Goal: Transaction & Acquisition: Purchase product/service

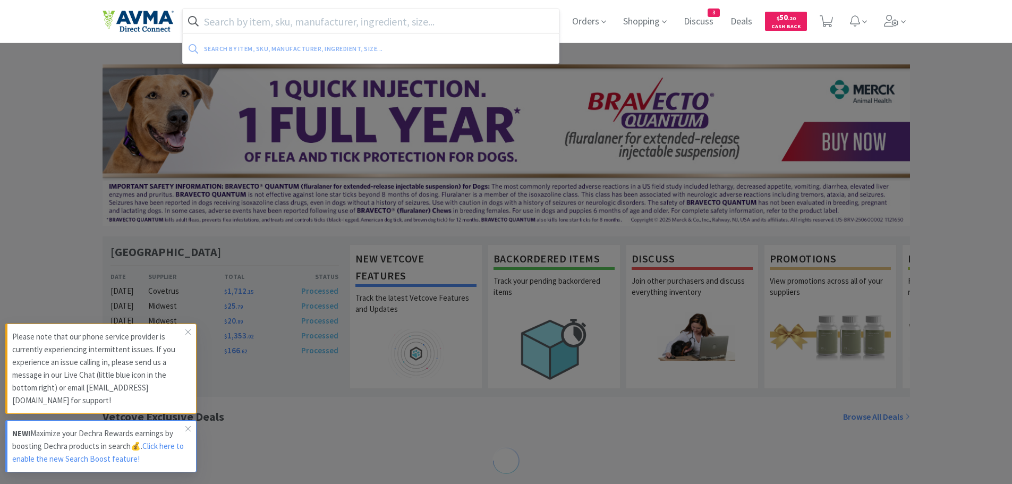
click at [258, 21] on input "text" at bounding box center [371, 21] width 377 height 24
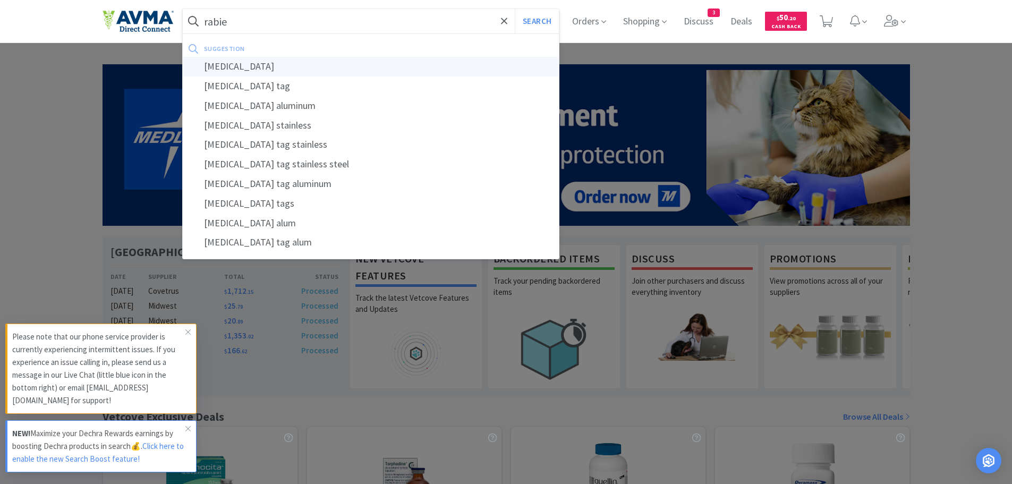
click at [230, 66] on div "[MEDICAL_DATA]" at bounding box center [371, 67] width 377 height 20
type input "[MEDICAL_DATA]"
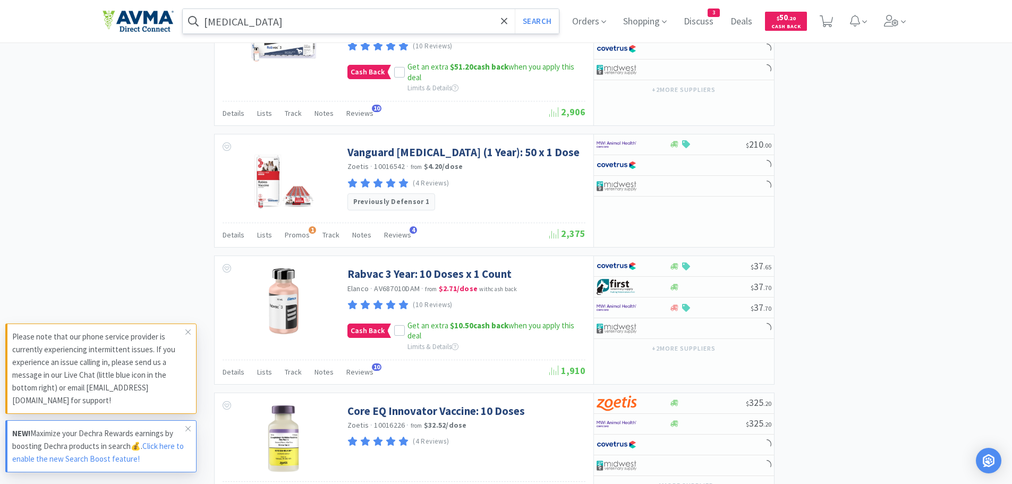
scroll to position [1513, 0]
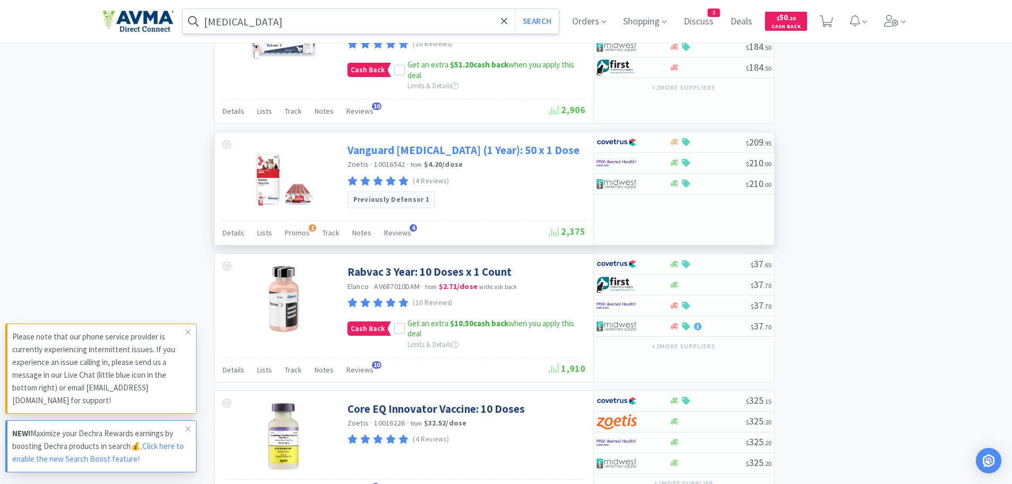
select select "6"
select select "12"
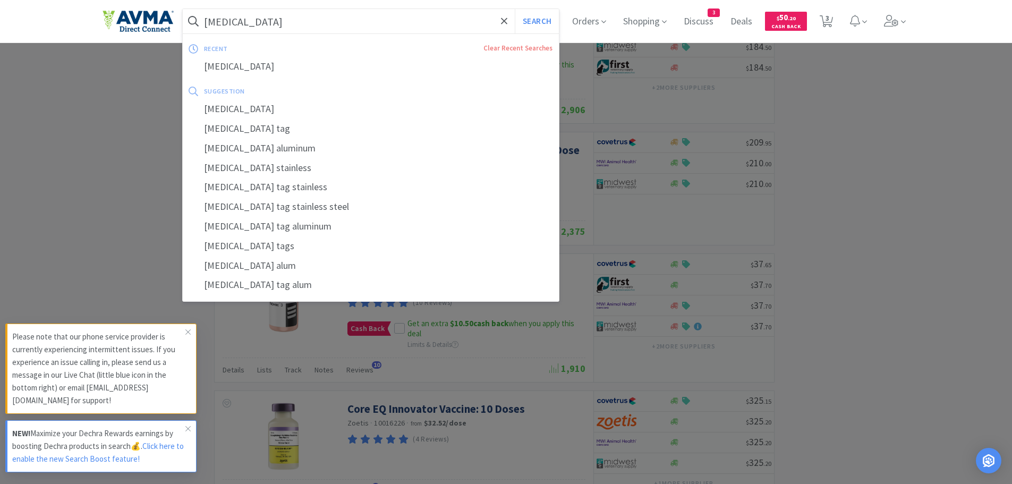
click at [291, 27] on input "[MEDICAL_DATA]" at bounding box center [371, 21] width 377 height 24
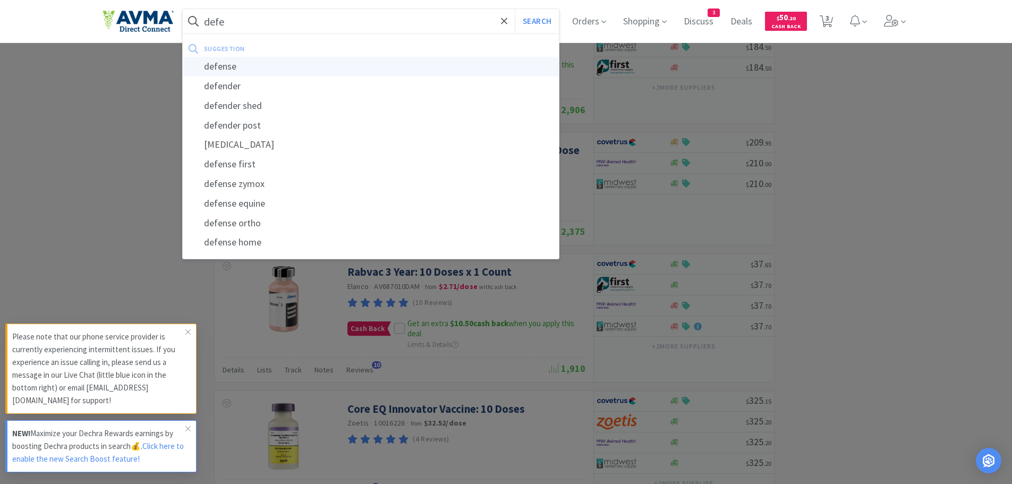
click at [245, 62] on div "defense" at bounding box center [371, 67] width 377 height 20
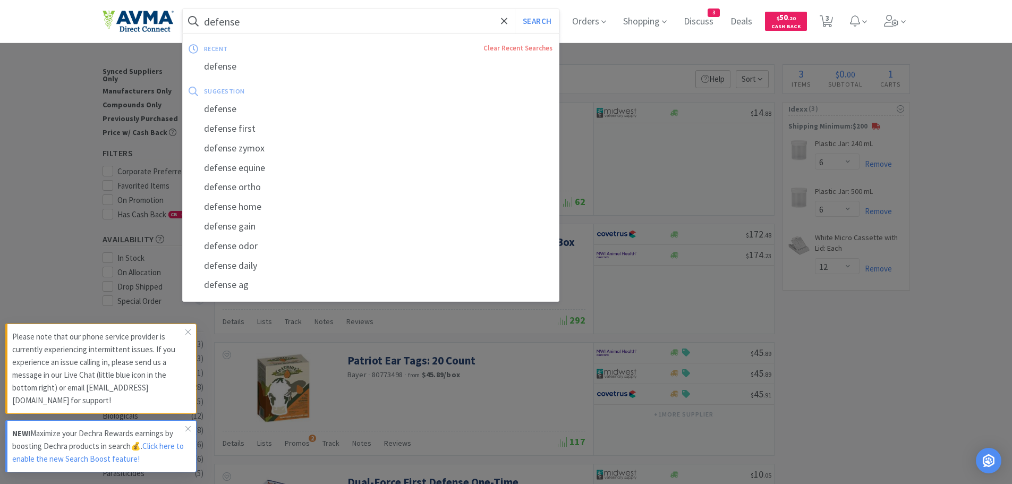
click at [310, 21] on input "defense" at bounding box center [371, 21] width 377 height 24
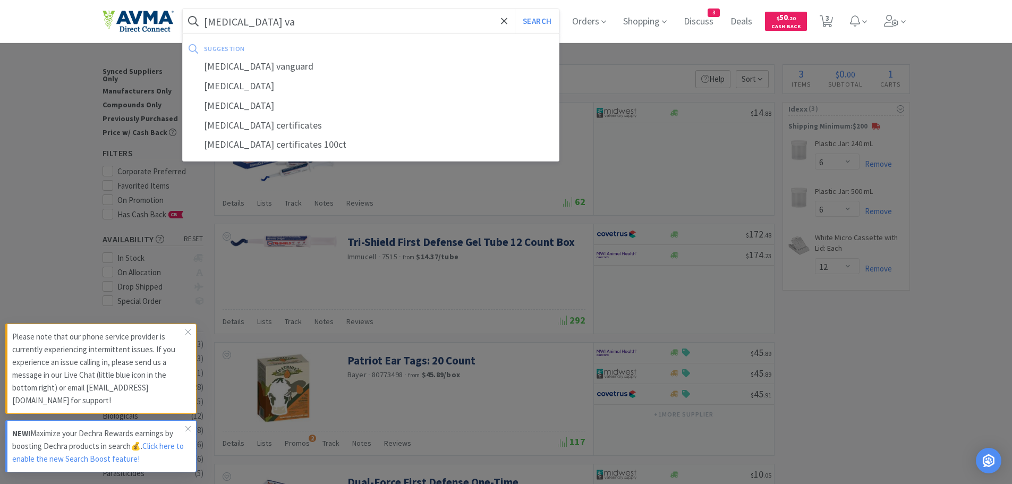
click at [264, 81] on div "[MEDICAL_DATA]" at bounding box center [371, 87] width 377 height 20
type input "[MEDICAL_DATA]"
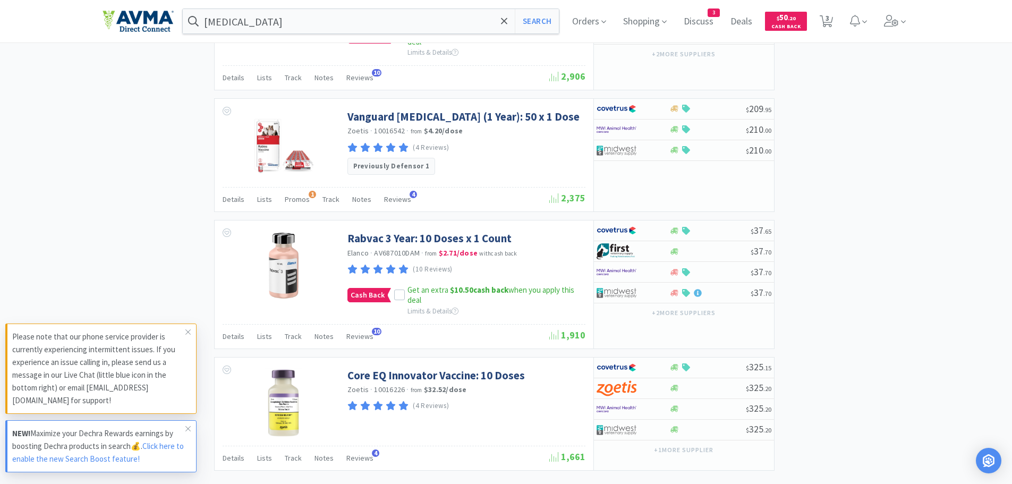
scroll to position [1532, 0]
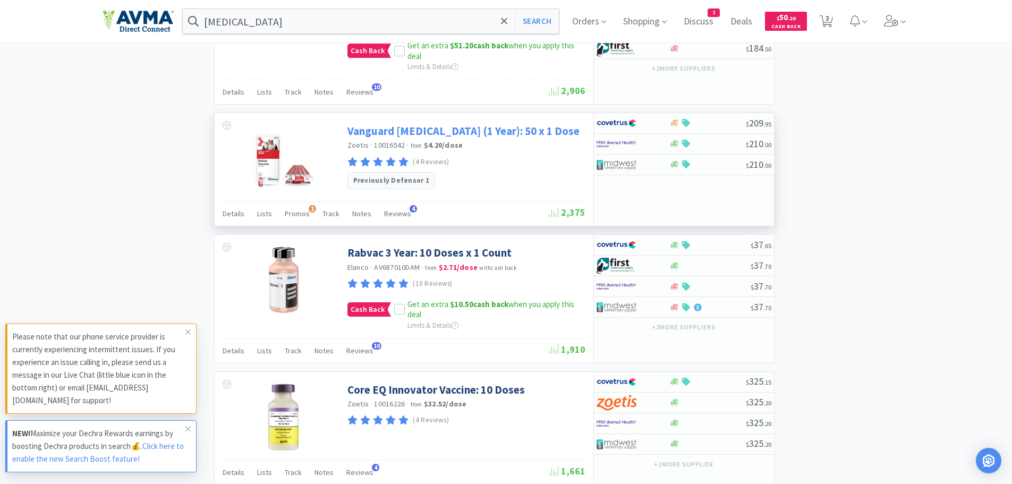
click at [404, 124] on link "Vanguard [MEDICAL_DATA] (1 Year): 50 x 1 Dose" at bounding box center [463, 131] width 232 height 14
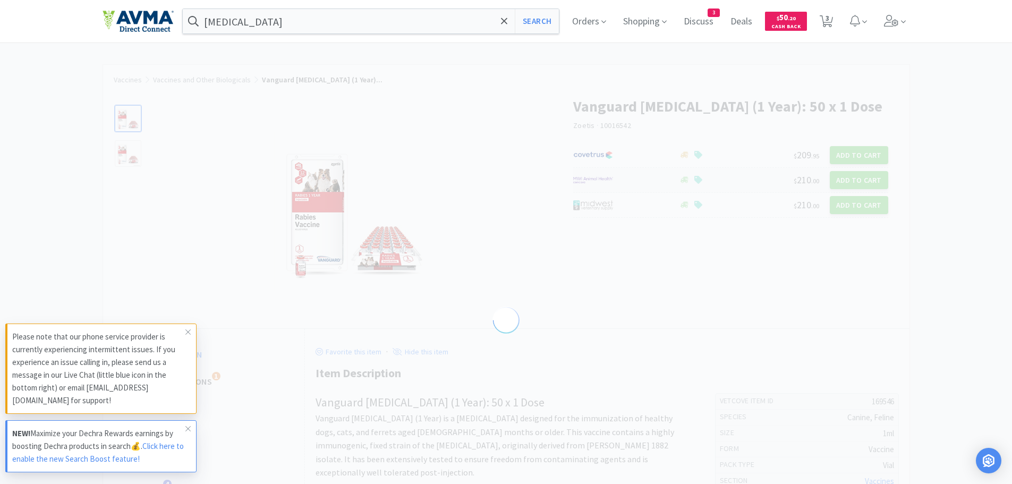
select select "169546"
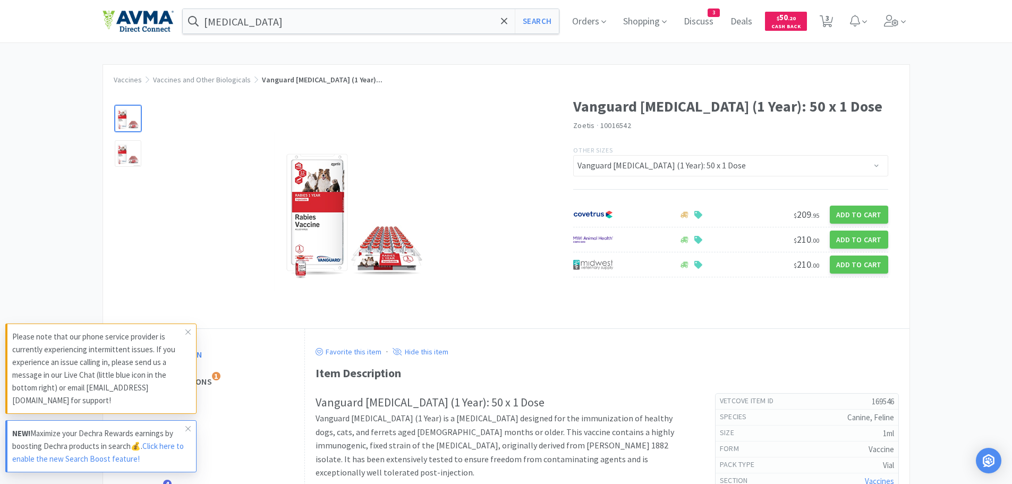
select select "6"
select select "12"
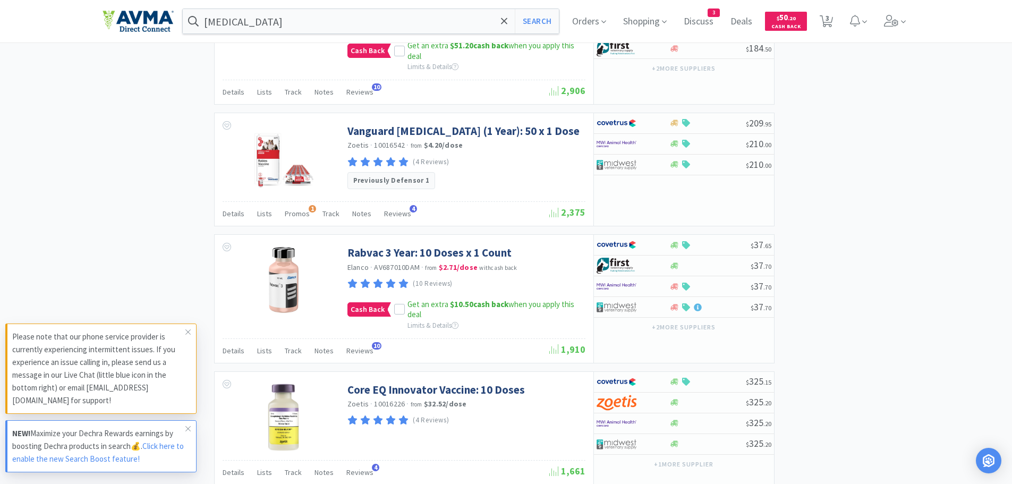
scroll to position [1601, 0]
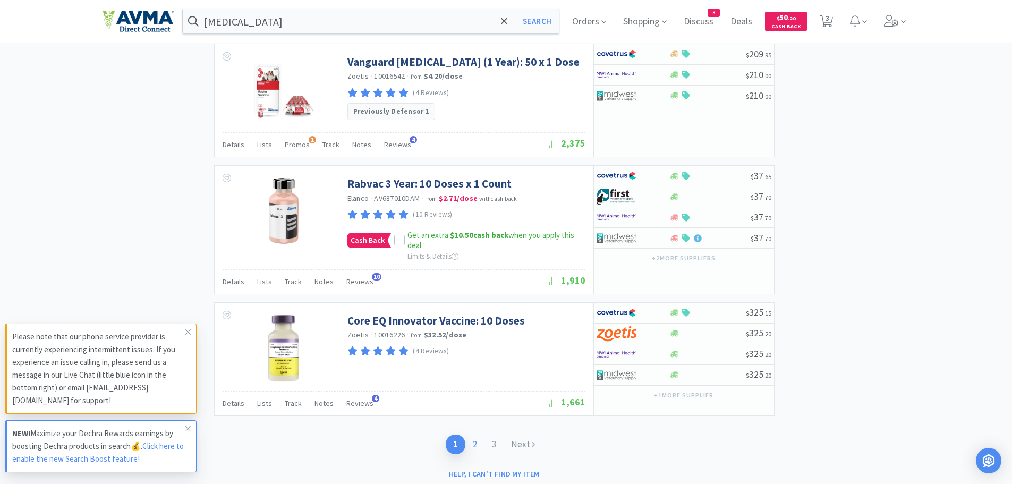
click at [475, 435] on link "2" at bounding box center [474, 445] width 19 height 20
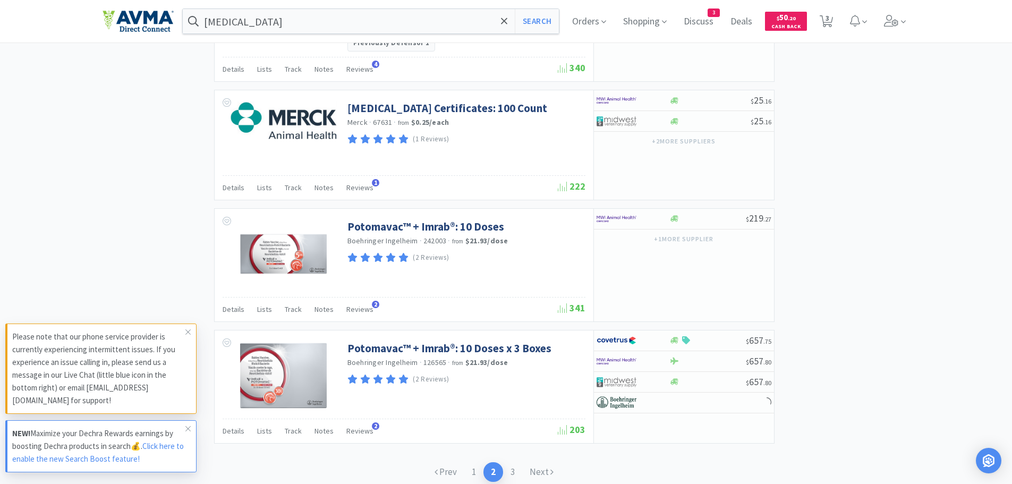
scroll to position [1585, 0]
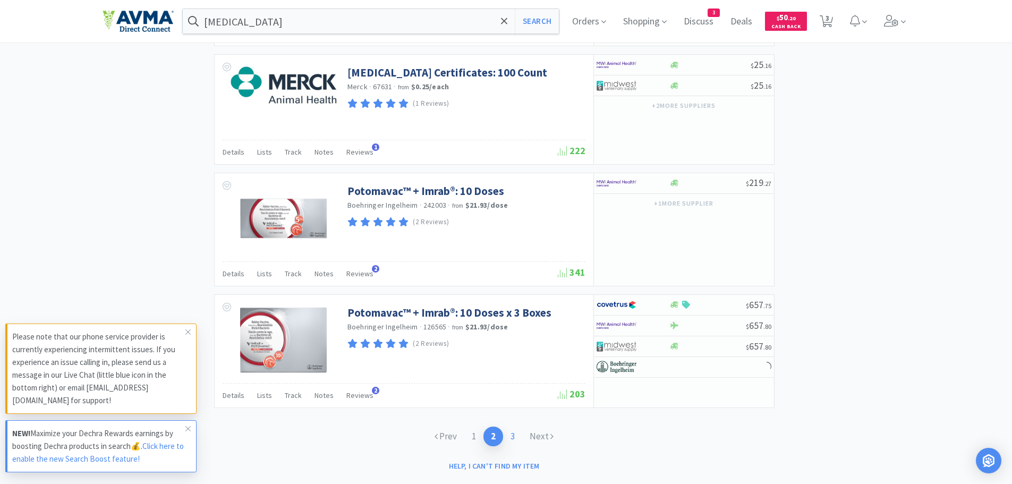
click at [514, 427] on link "3" at bounding box center [512, 437] width 19 height 20
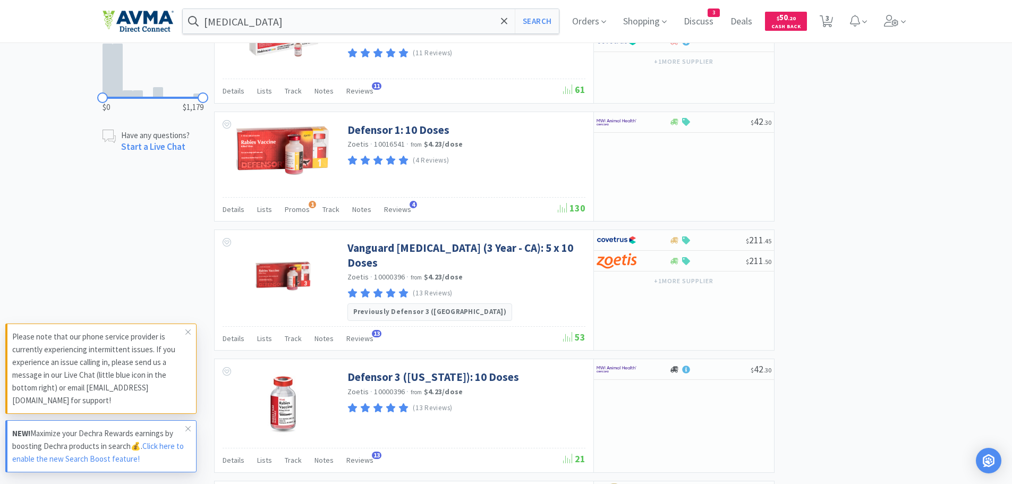
scroll to position [600, 0]
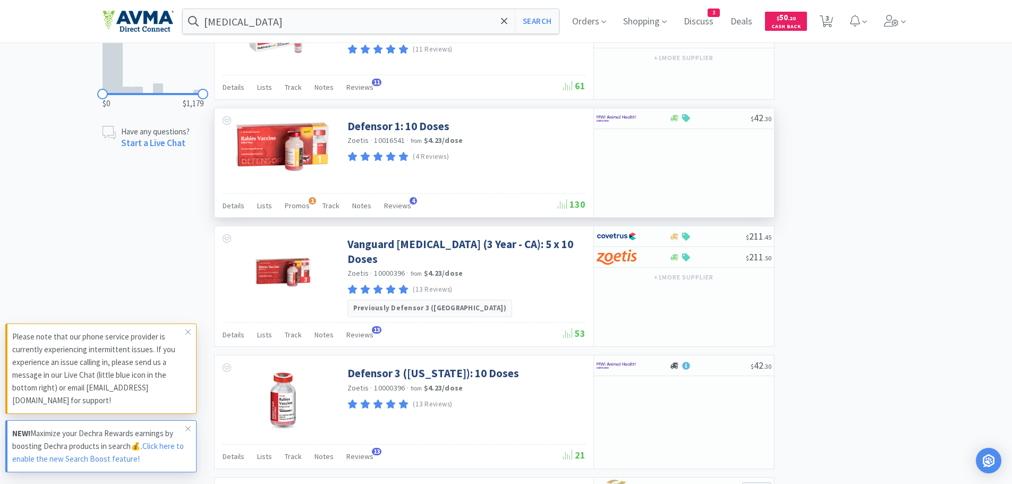
click at [271, 148] on img at bounding box center [284, 146] width 106 height 54
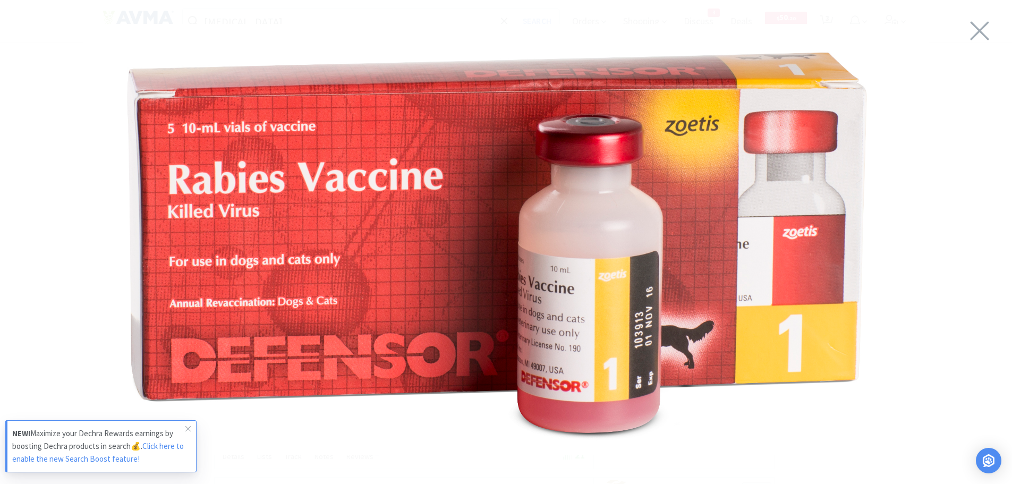
drag, startPoint x: 979, startPoint y: 30, endPoint x: 866, endPoint y: 131, distance: 150.8
click at [978, 29] on icon at bounding box center [980, 31] width 19 height 19
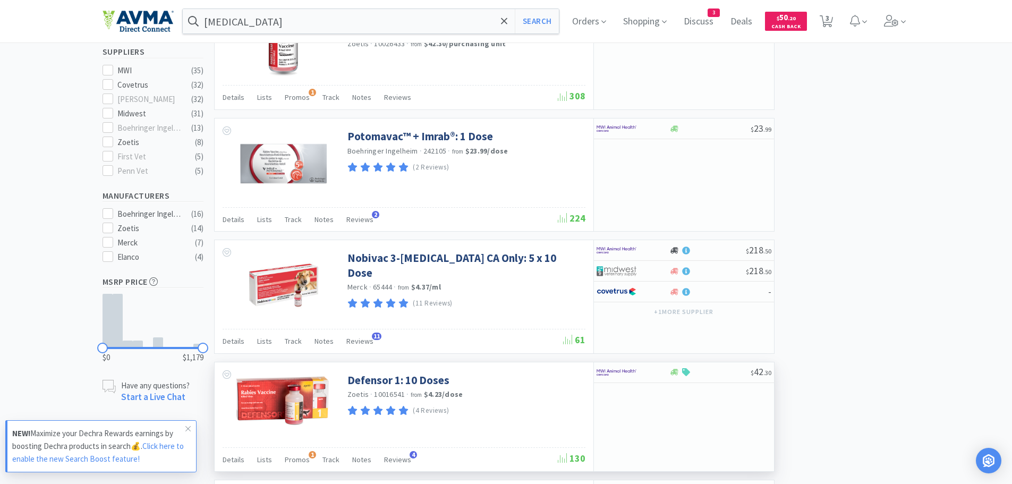
scroll to position [0, 0]
